Goal: Task Accomplishment & Management: Manage account settings

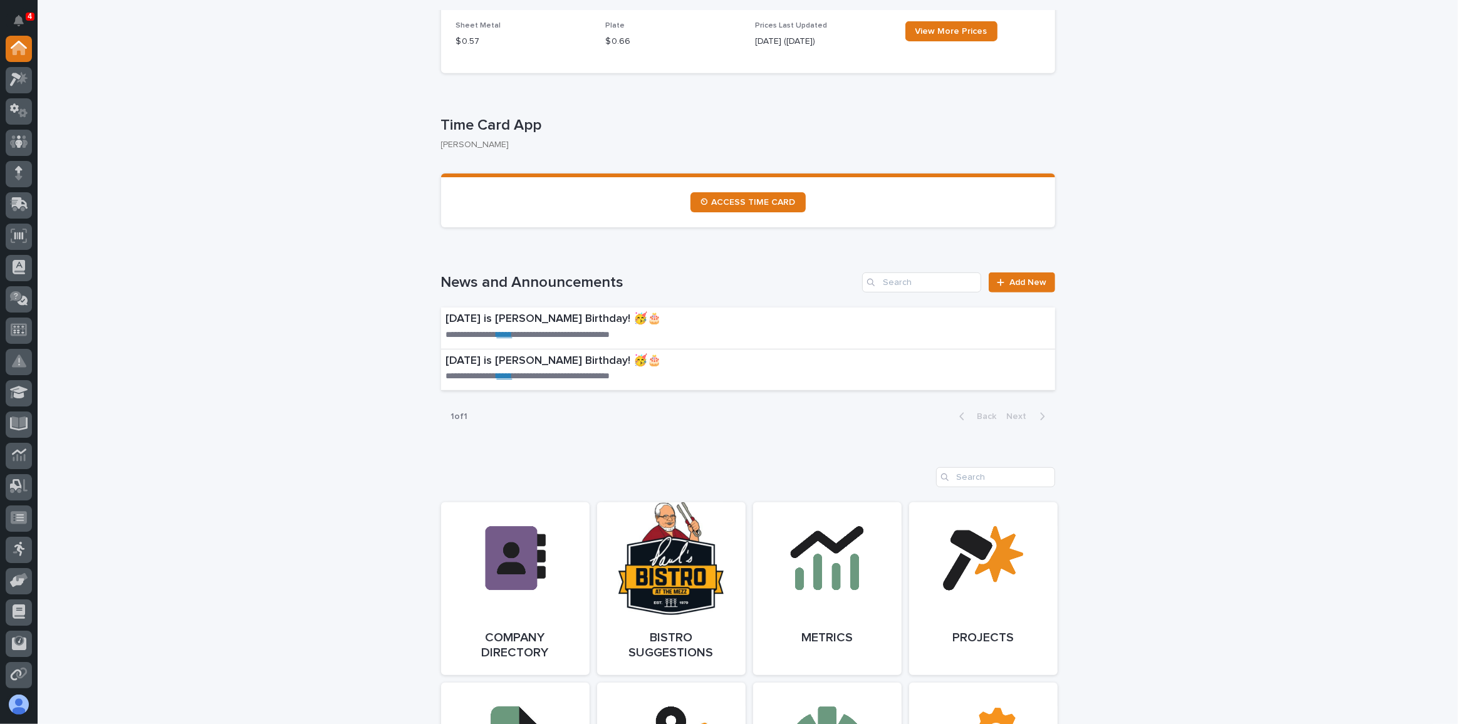
scroll to position [1063, 0]
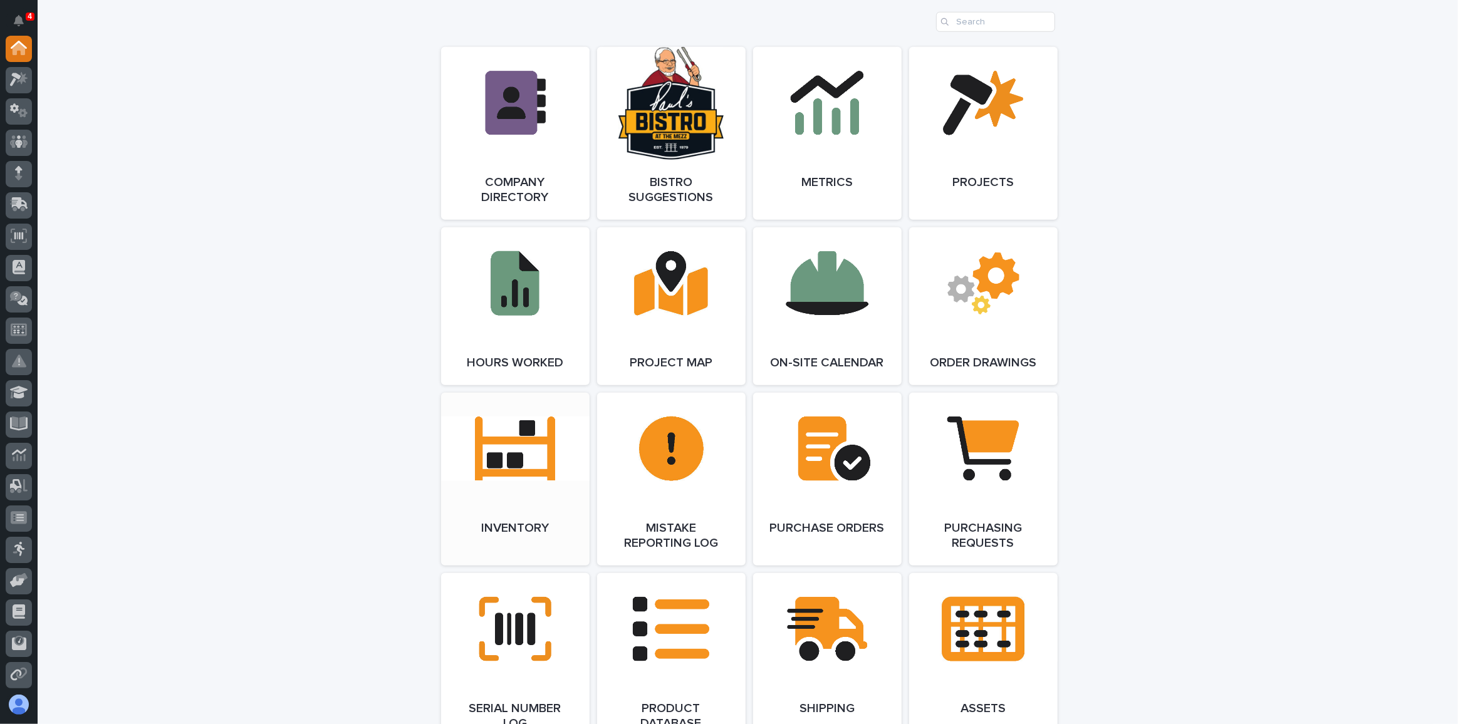
click at [491, 460] on link "Open Link" at bounding box center [515, 479] width 148 height 173
click at [16, 107] on icon at bounding box center [14, 107] width 9 height 9
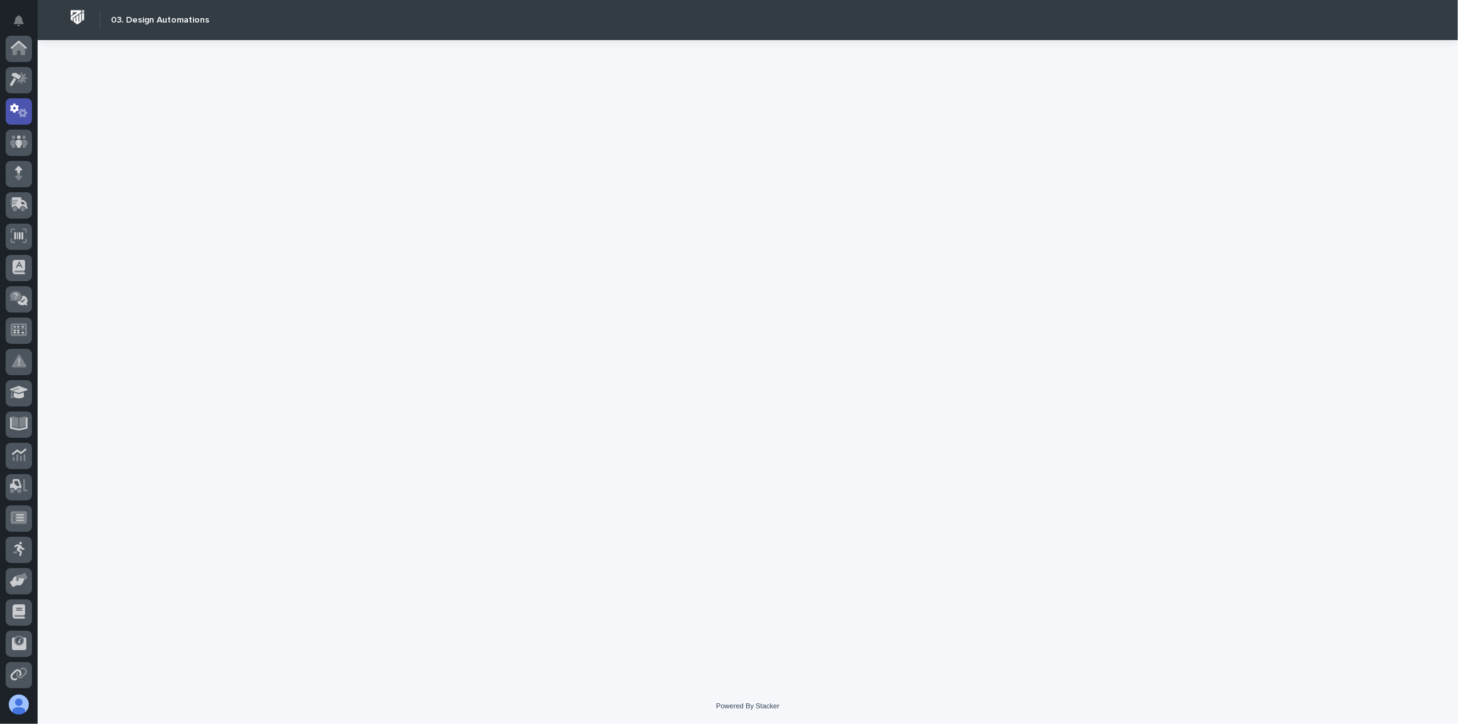
scroll to position [62, 0]
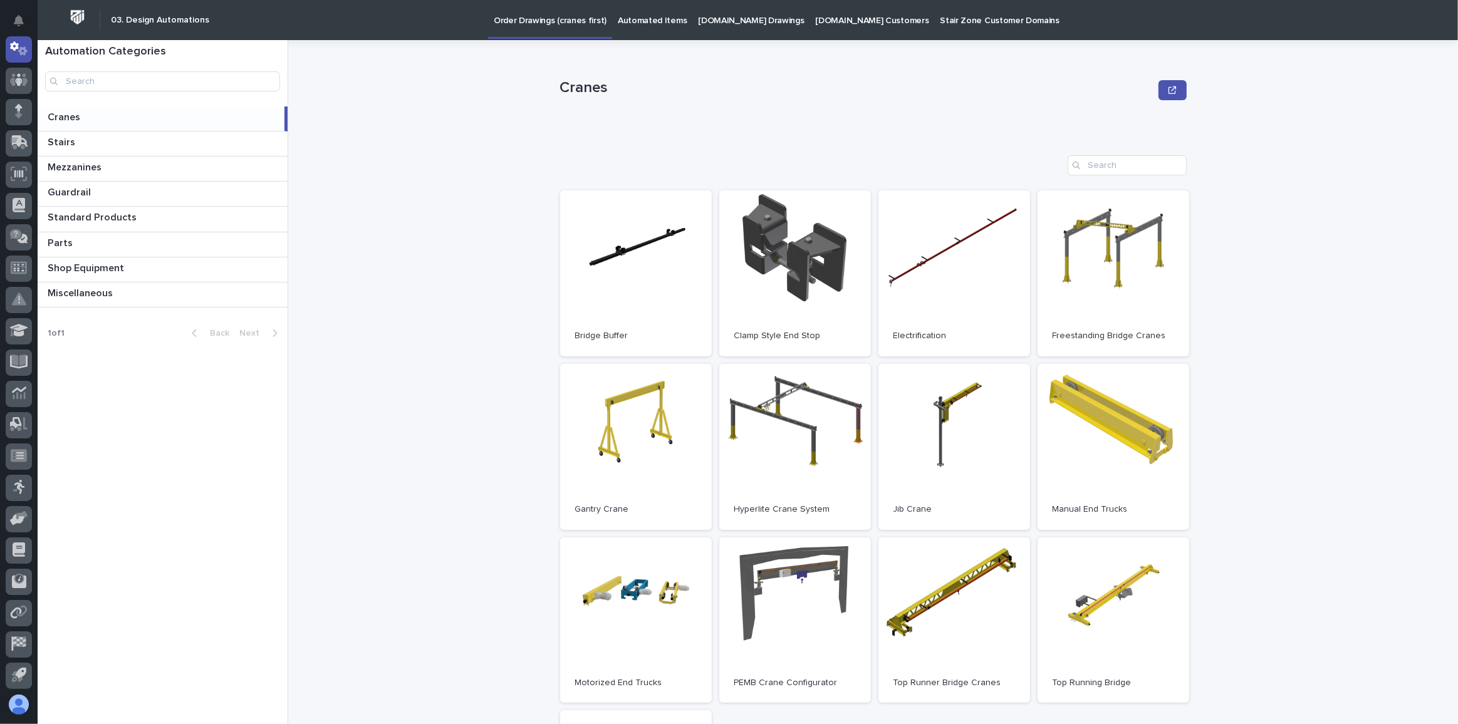
click at [720, 19] on p "[DOMAIN_NAME] Drawings" at bounding box center [751, 13] width 106 height 26
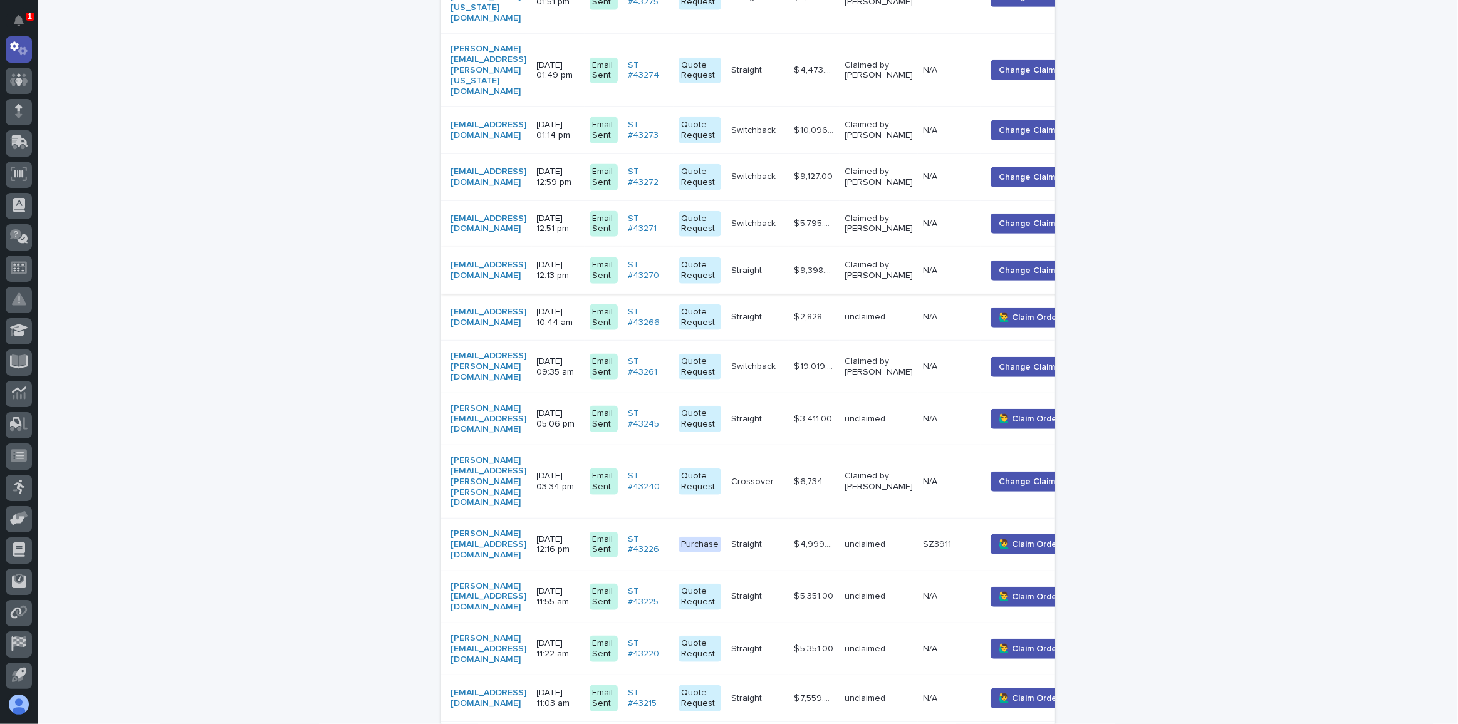
scroll to position [1215, 0]
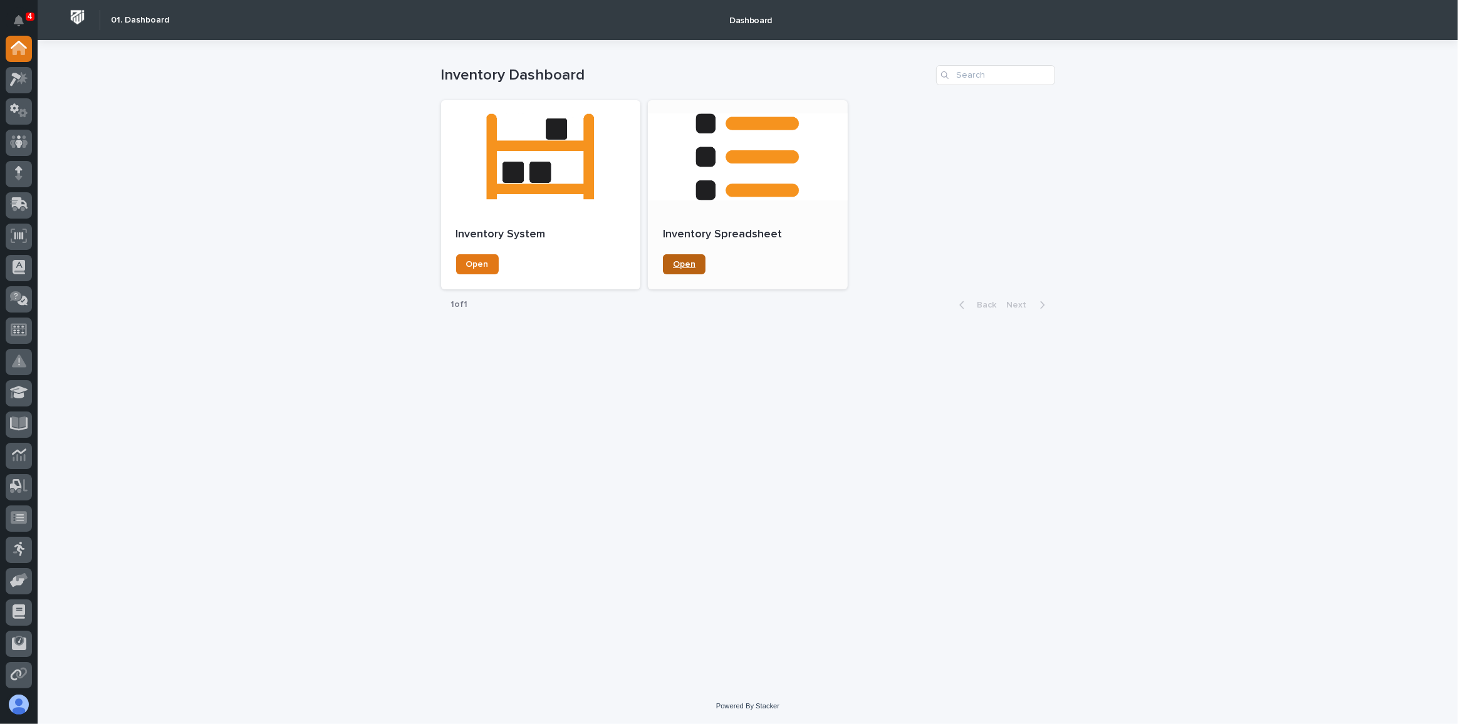
click at [691, 261] on span "Open" at bounding box center [684, 264] width 23 height 9
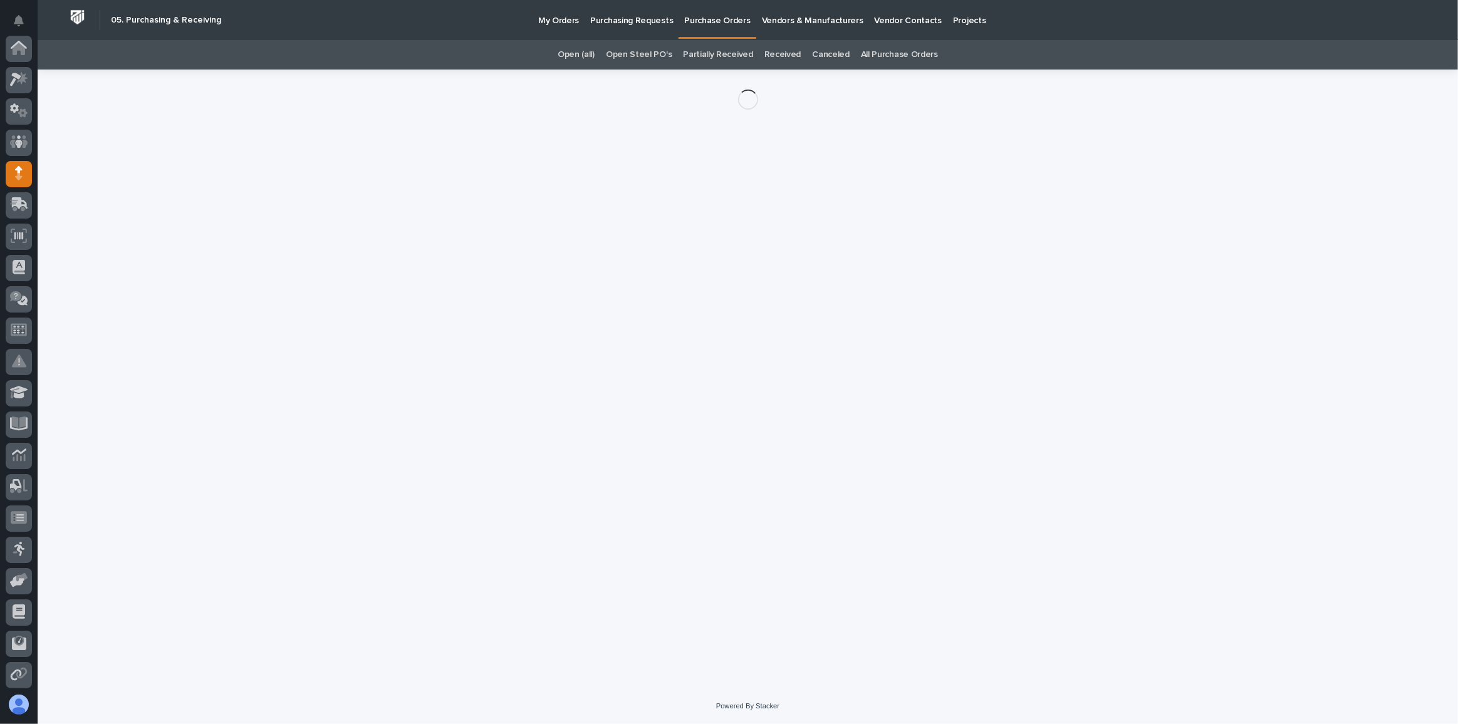
scroll to position [125, 0]
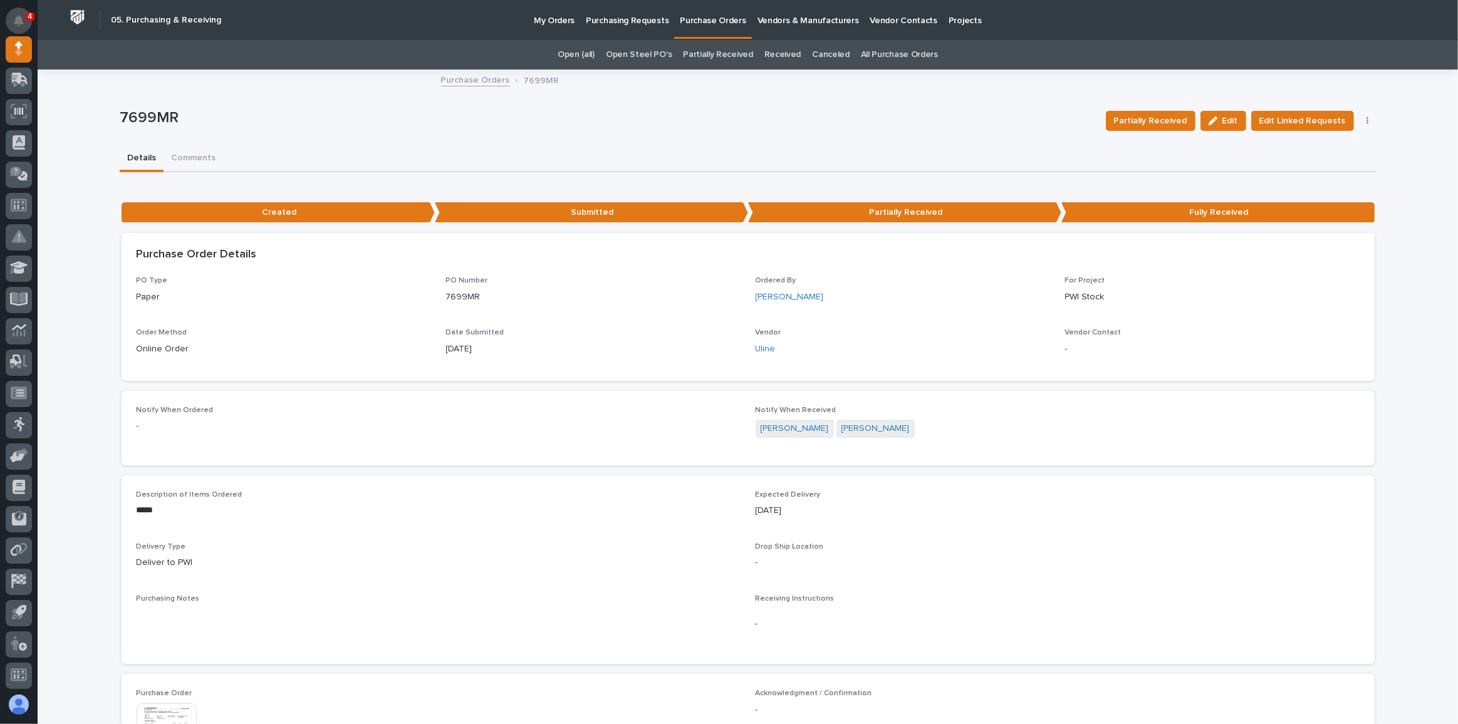
click at [21, 16] on icon "Notifications" at bounding box center [19, 20] width 10 height 11
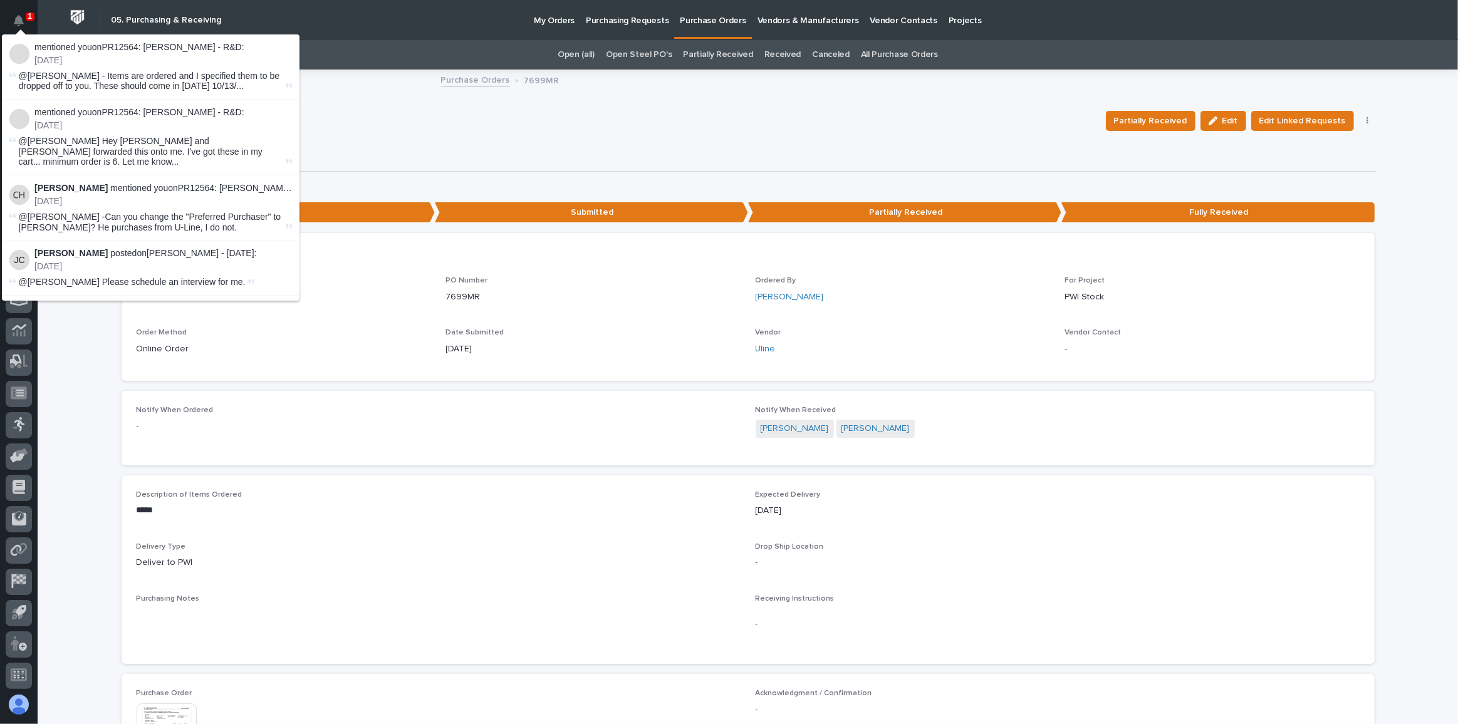
click at [442, 458] on div "Notify When Ordered - Notify When Received Paul Hershberger Marc Rader" at bounding box center [748, 428] width 1253 height 75
